Goal: Transaction & Acquisition: Book appointment/travel/reservation

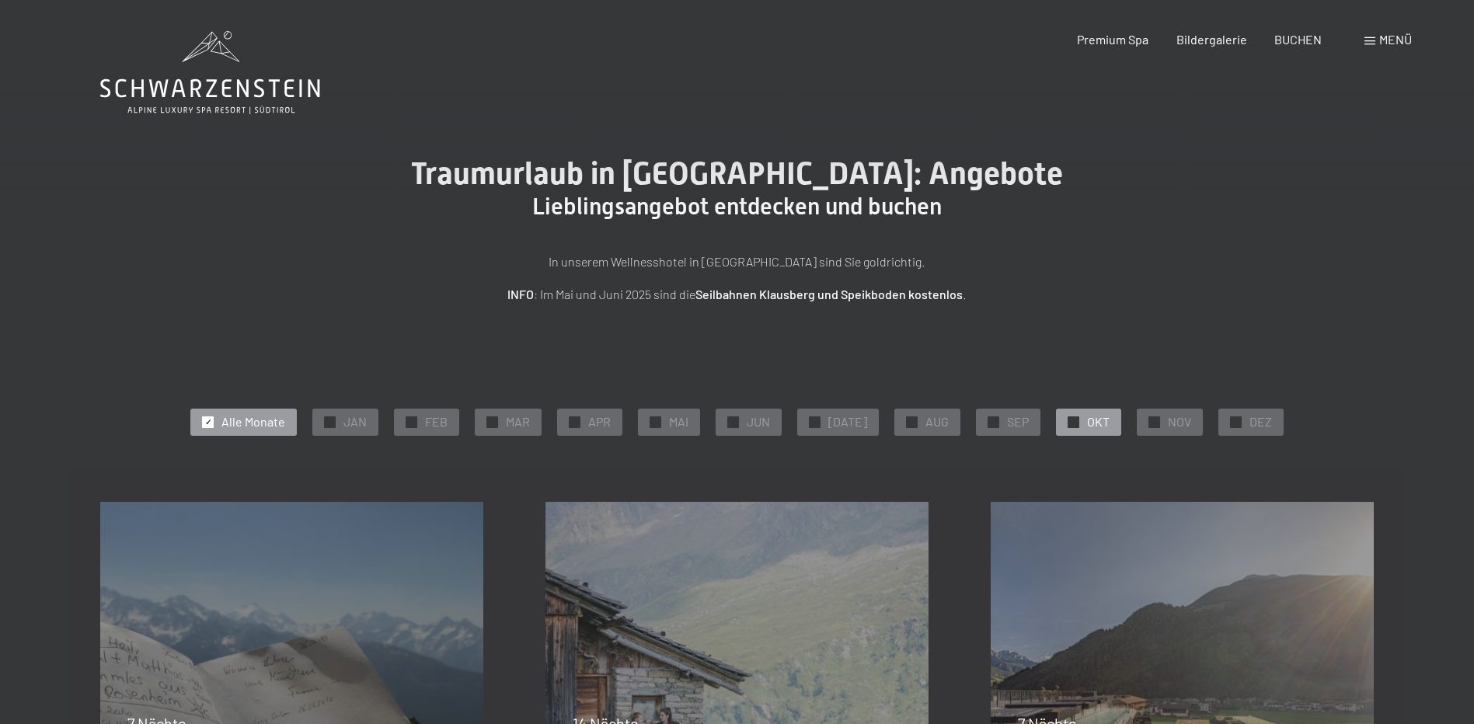
click at [1087, 421] on span "OKT" at bounding box center [1098, 421] width 23 height 17
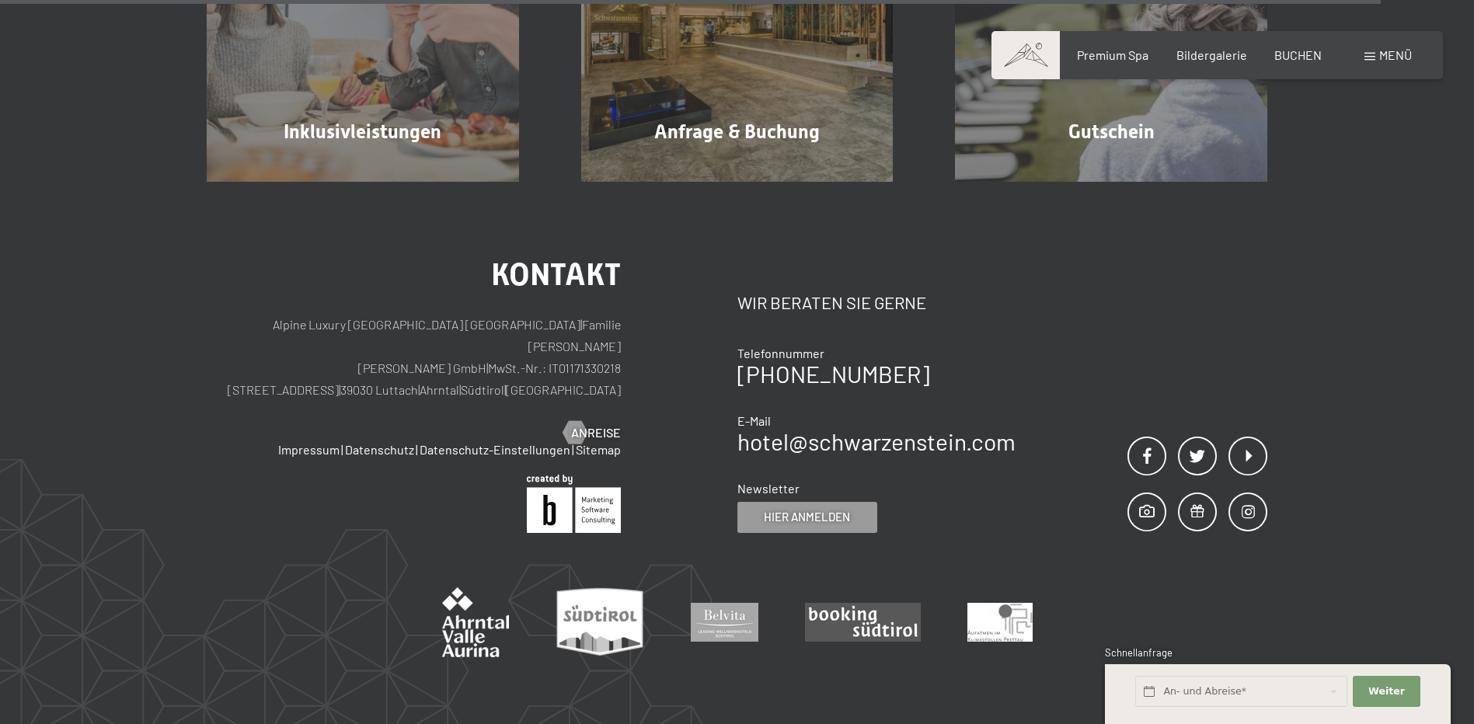
scroll to position [1709, 0]
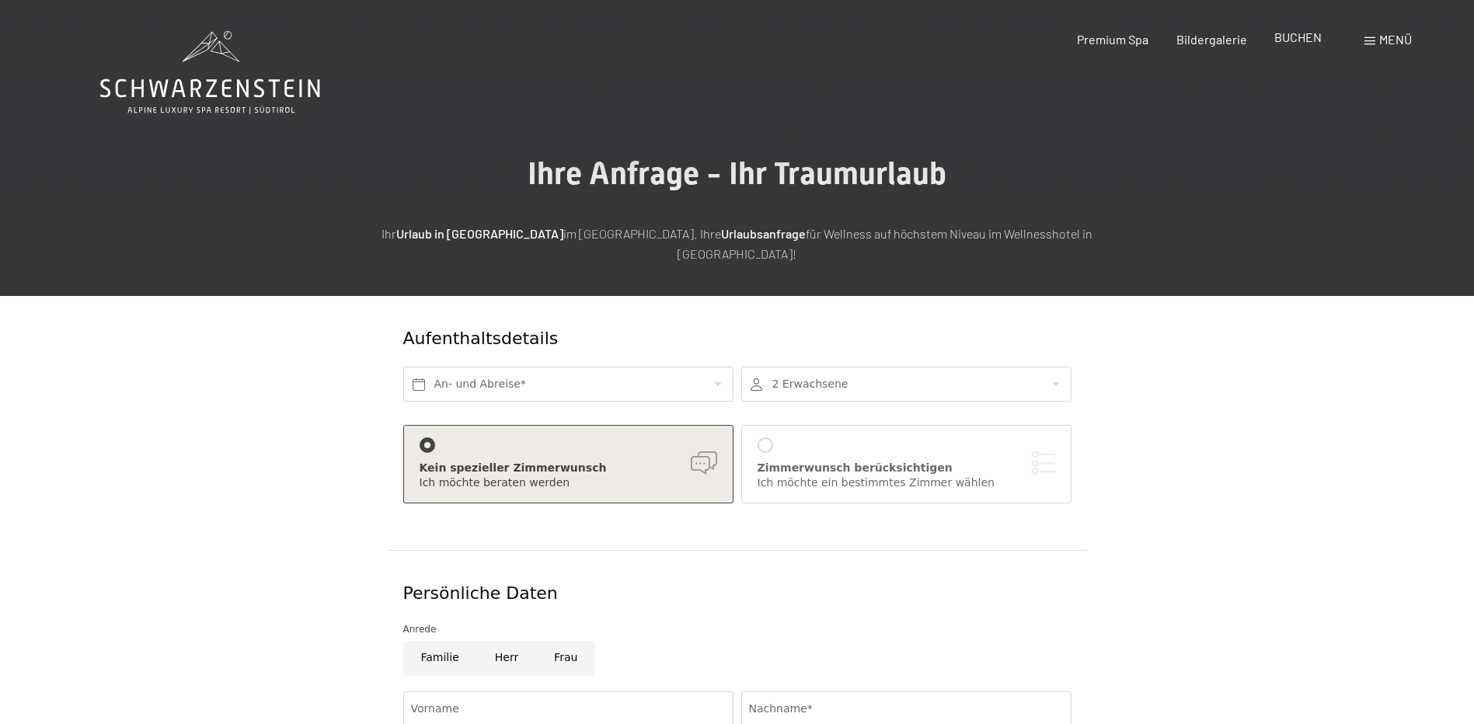
click at [1296, 40] on span "BUCHEN" at bounding box center [1297, 37] width 47 height 15
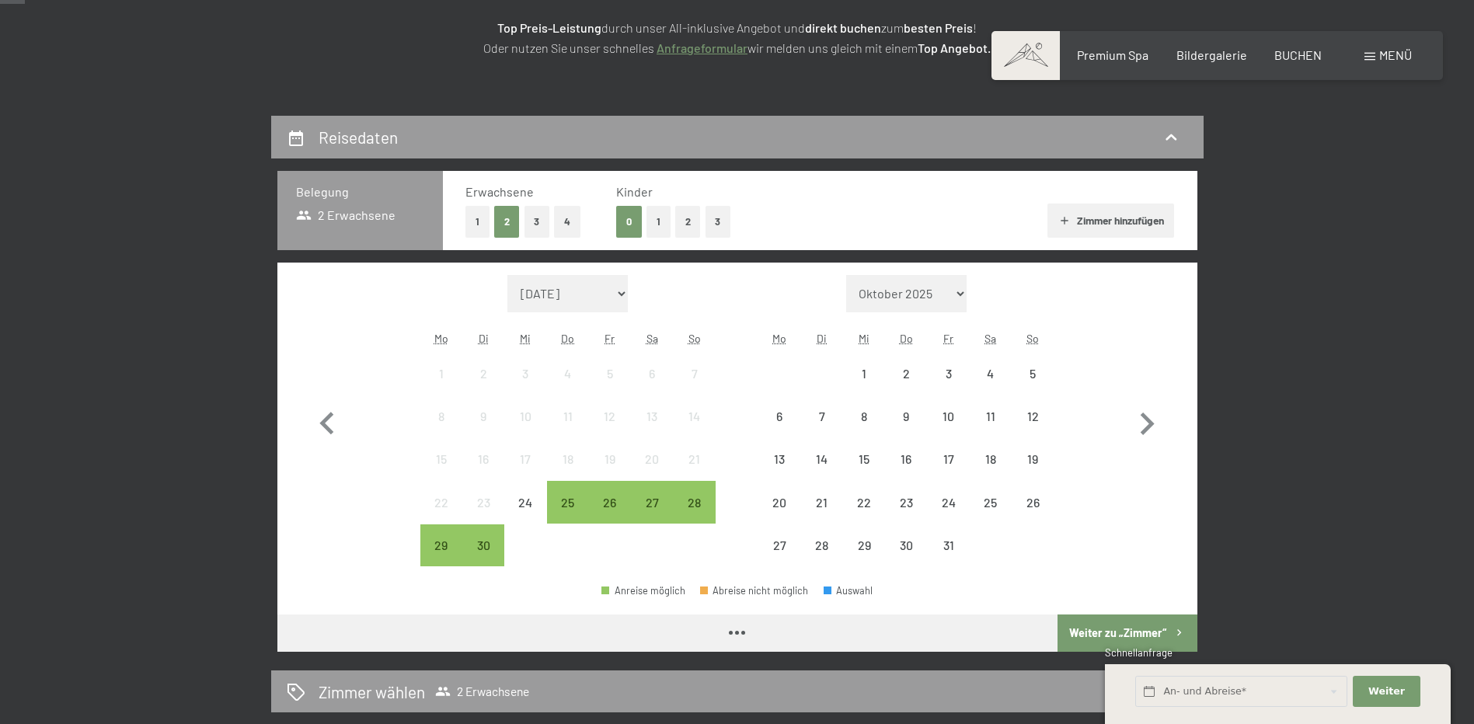
scroll to position [311, 0]
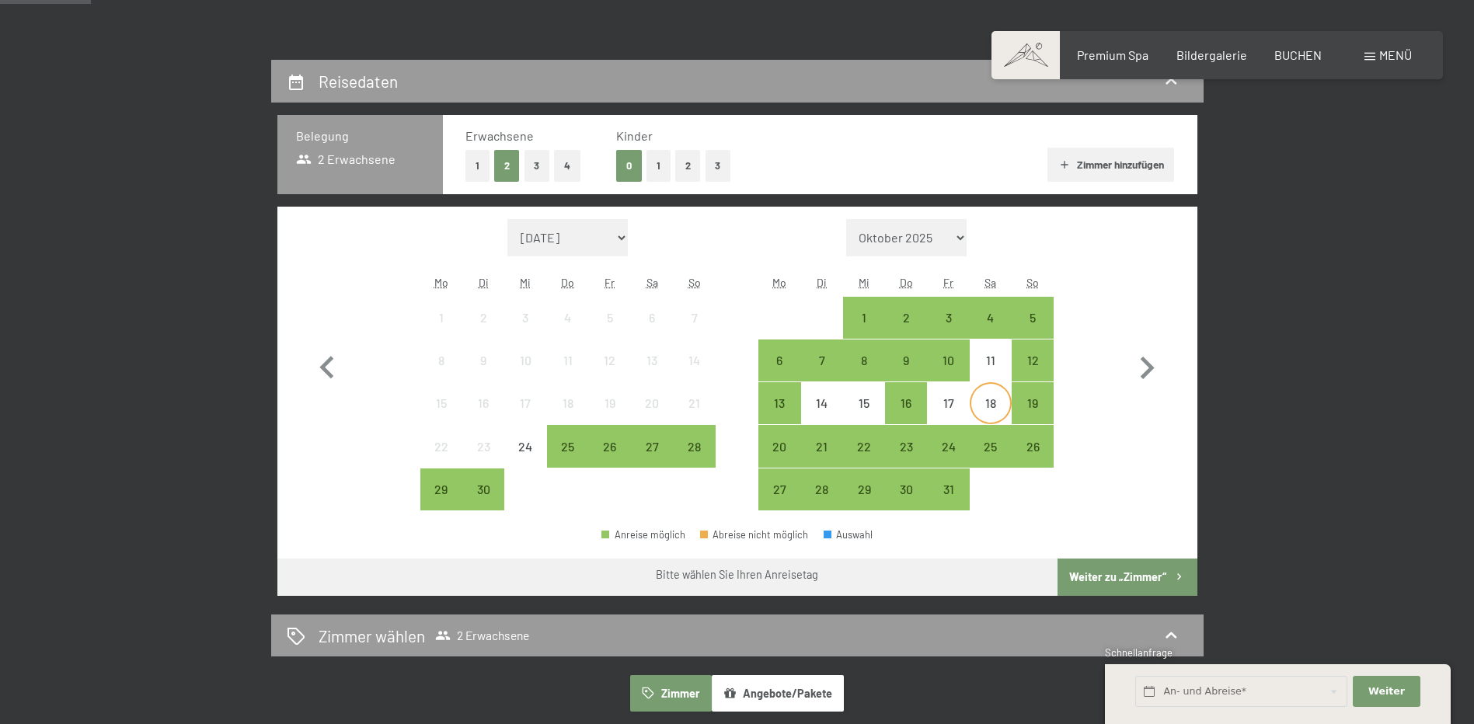
click at [995, 397] on div "18" at bounding box center [990, 416] width 39 height 39
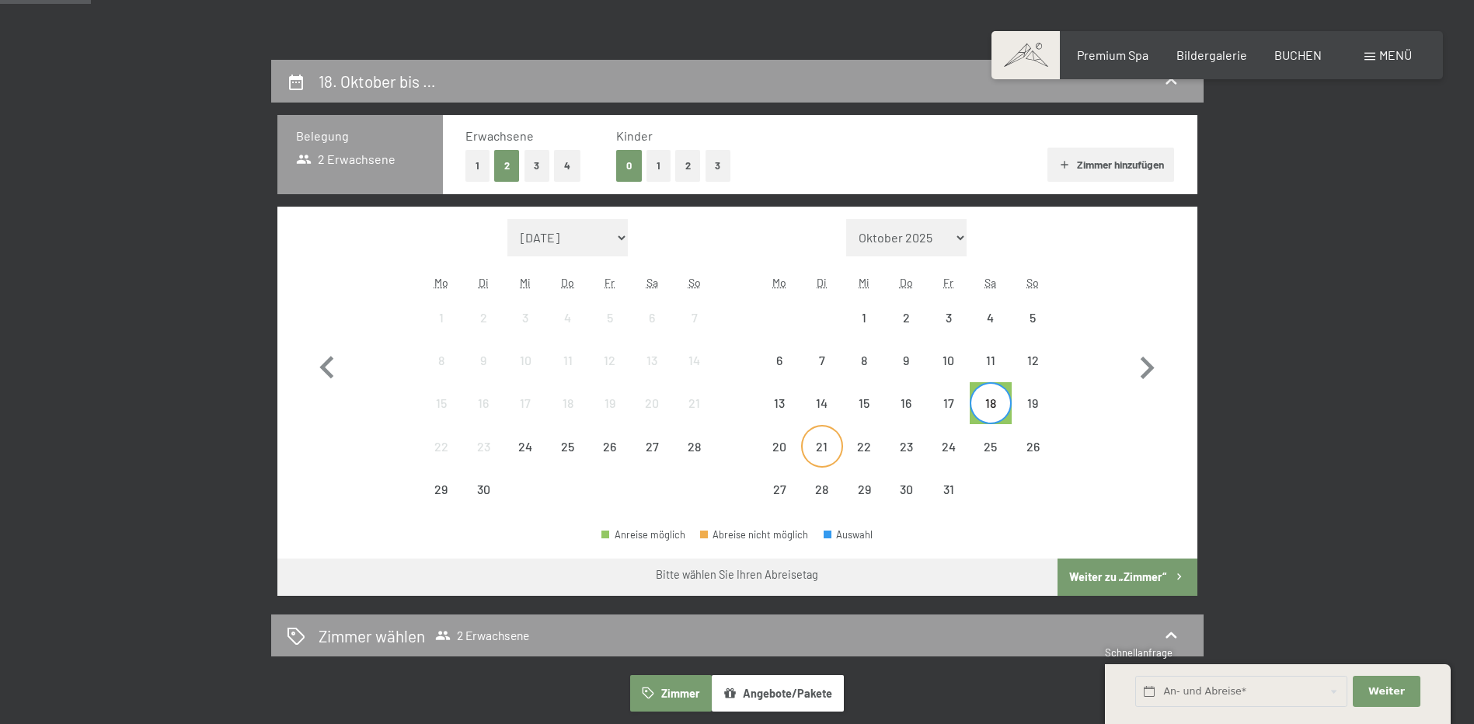
click at [820, 433] on div "21" at bounding box center [821, 445] width 39 height 39
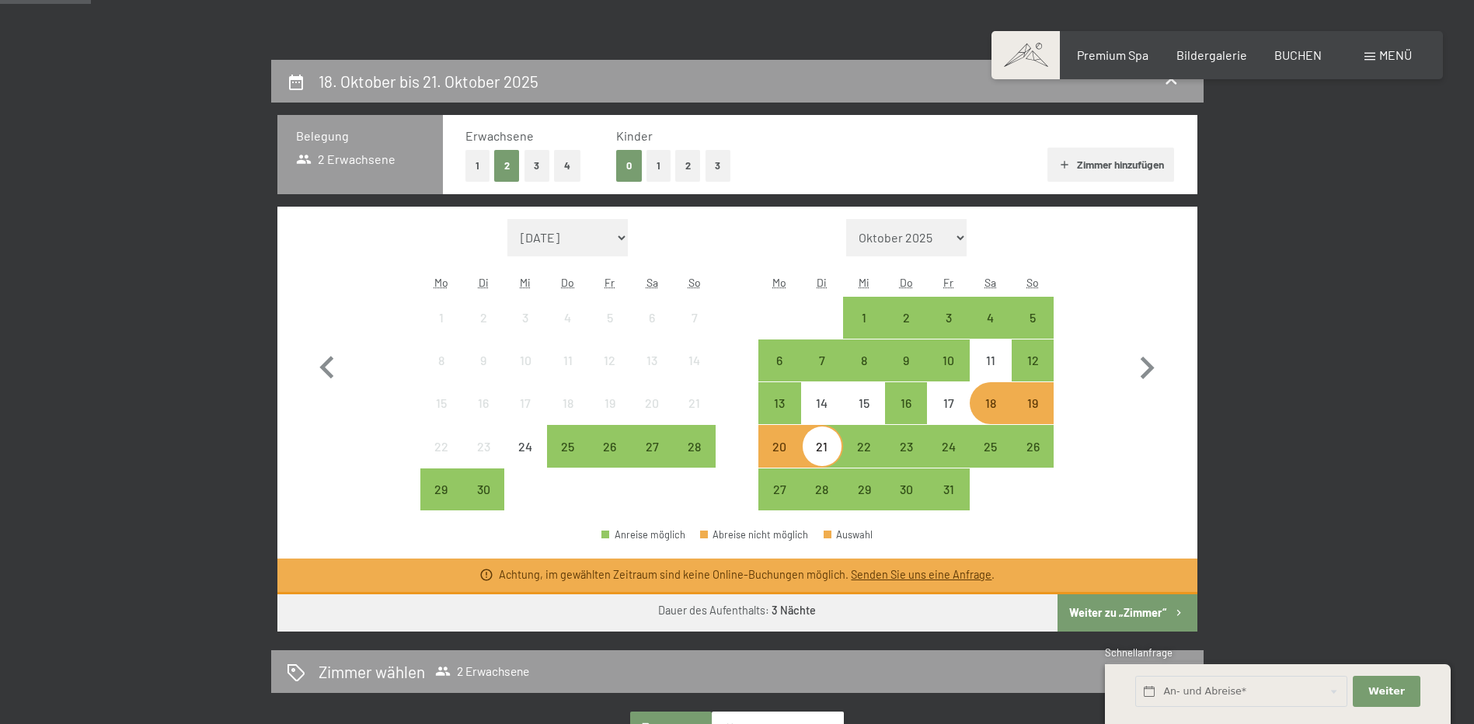
click at [1103, 605] on button "Weiter zu „Zimmer“" at bounding box center [1126, 612] width 139 height 37
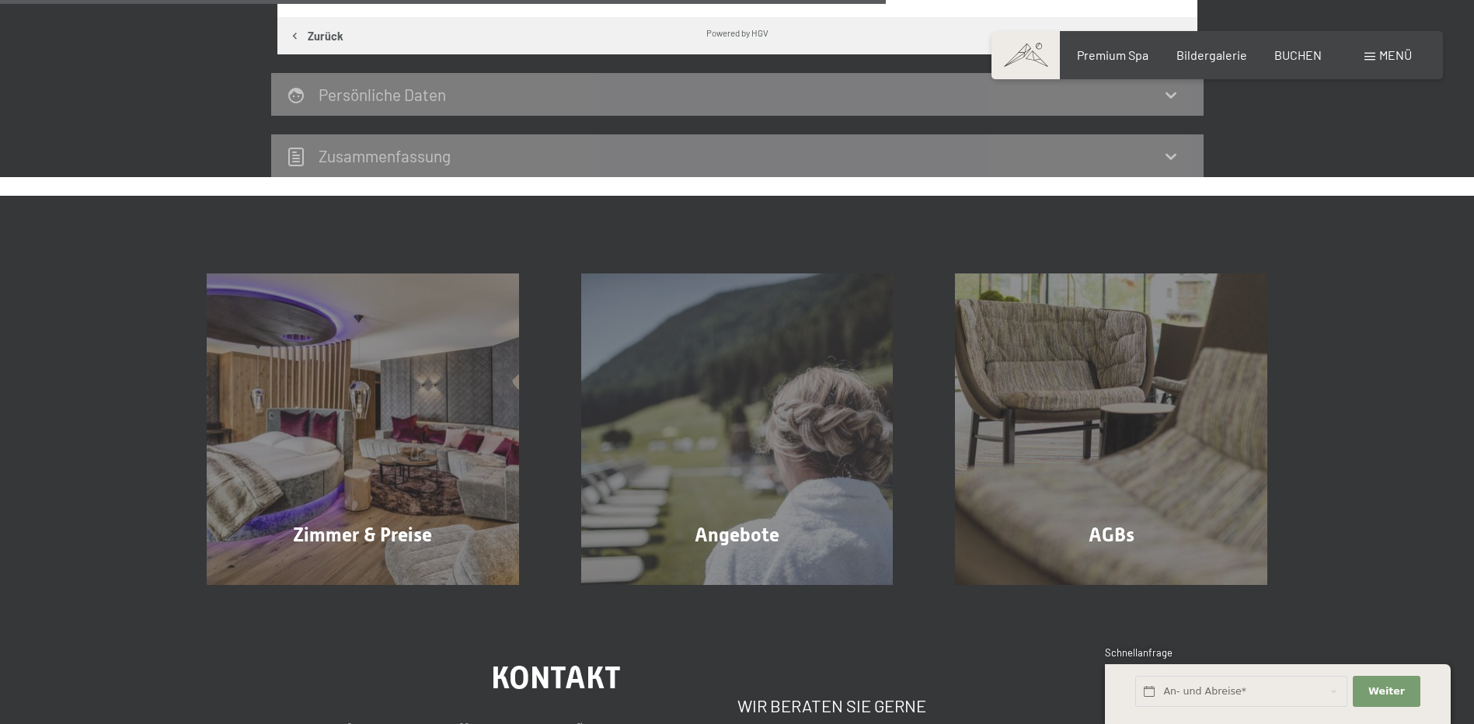
scroll to position [371, 0]
